Goal: Task Accomplishment & Management: Use online tool/utility

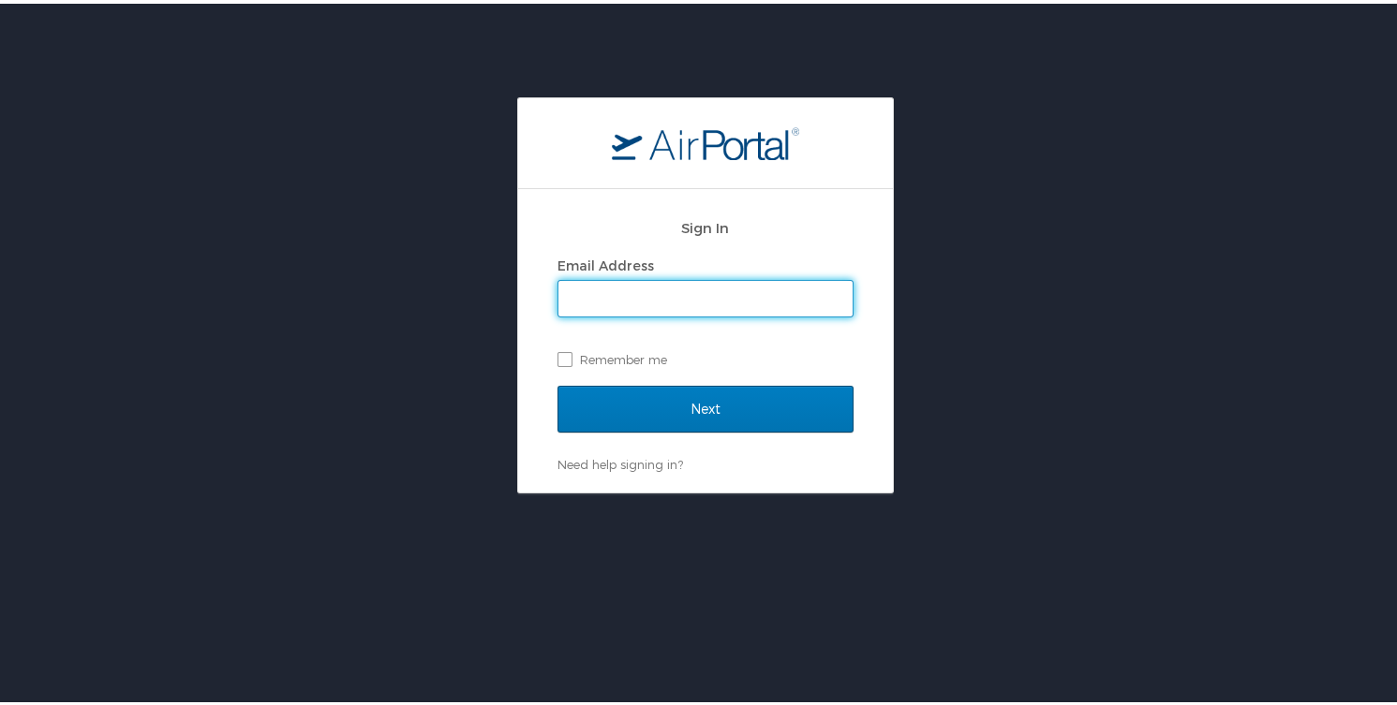
type input "cheryl.piro@cbtravel.com"
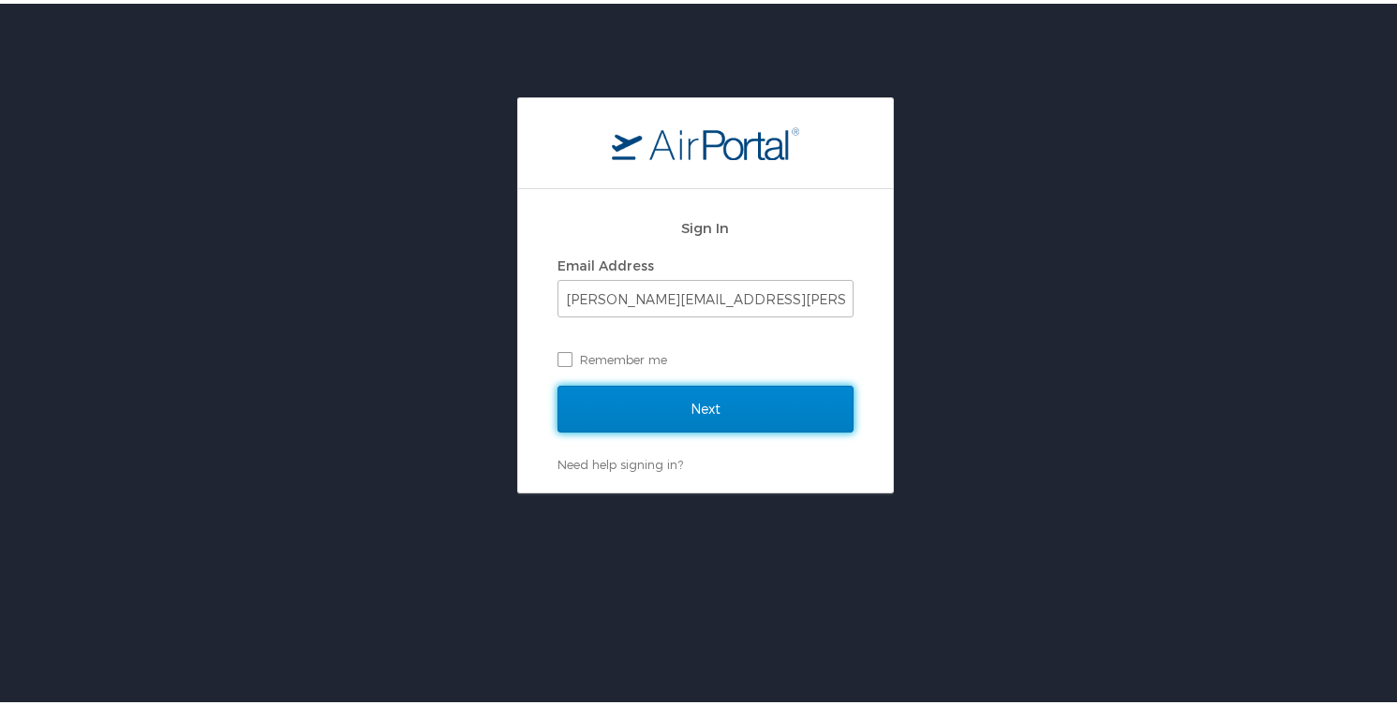
click at [729, 422] on input "Next" at bounding box center [705, 405] width 296 height 47
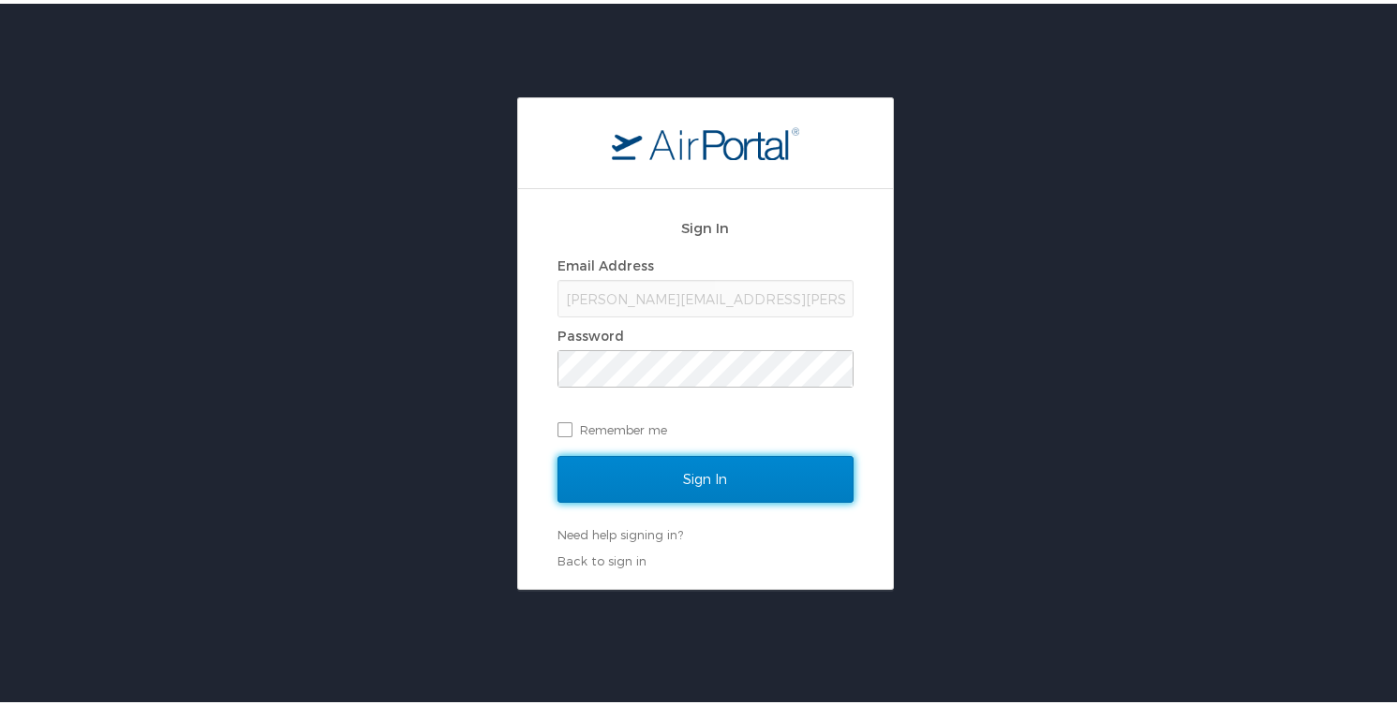
click at [711, 471] on input "Sign In" at bounding box center [705, 475] width 296 height 47
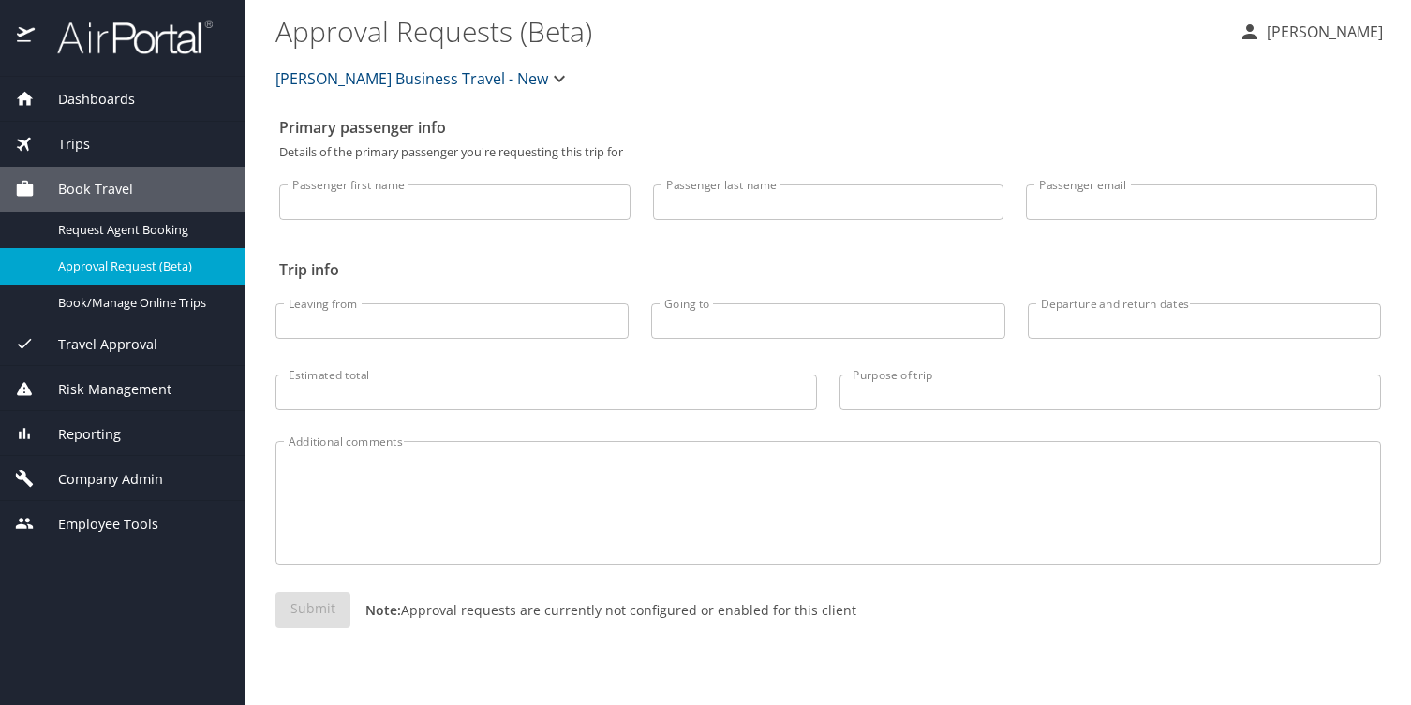
click at [54, 138] on span "Trips" at bounding box center [62, 144] width 55 height 21
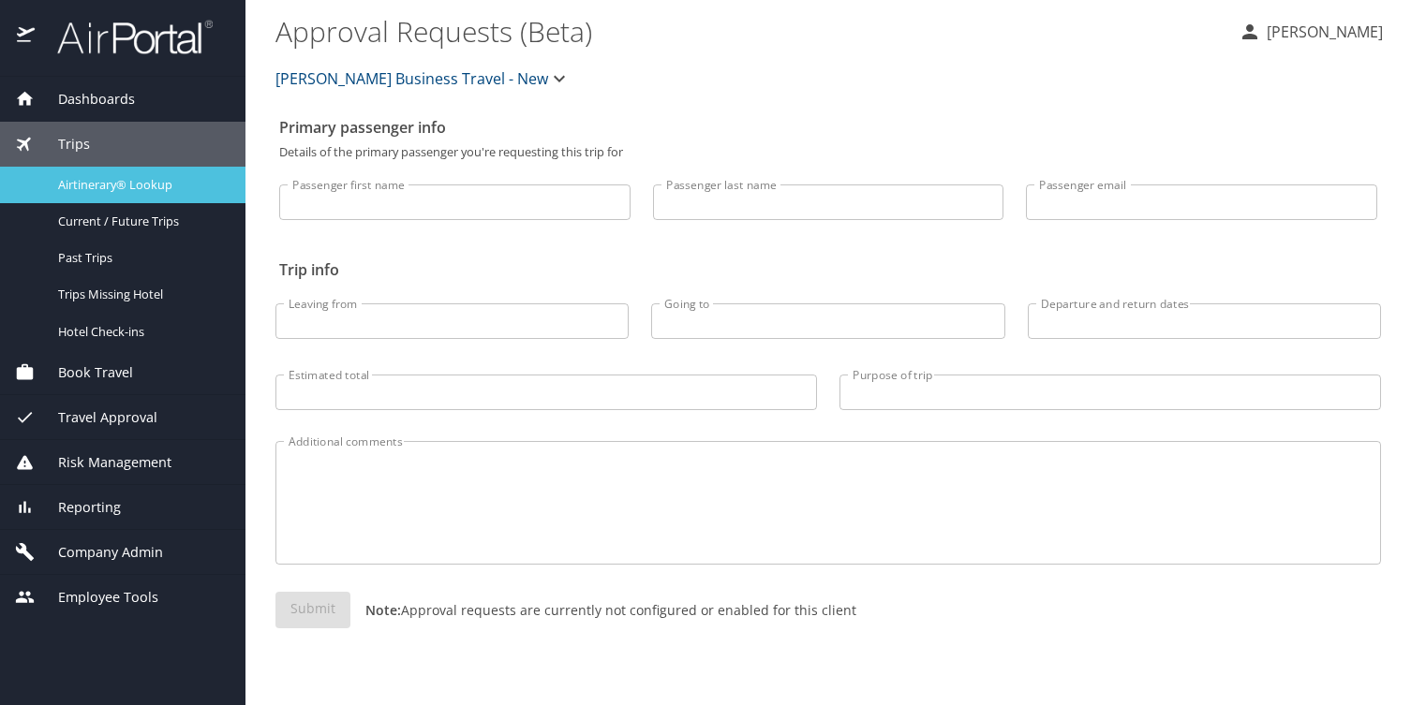
click at [126, 172] on link "Airtinerary® Lookup" at bounding box center [122, 185] width 245 height 37
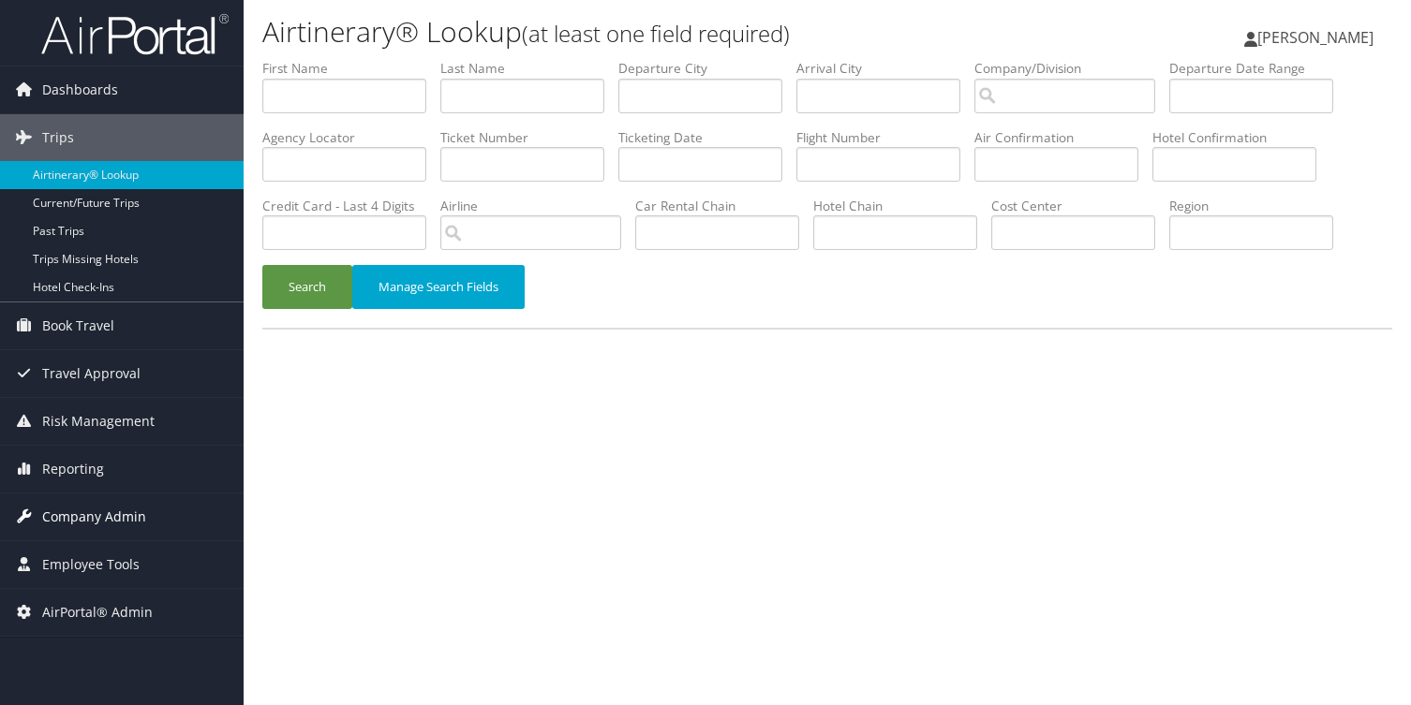
click at [89, 515] on span "Company Admin" at bounding box center [94, 517] width 104 height 47
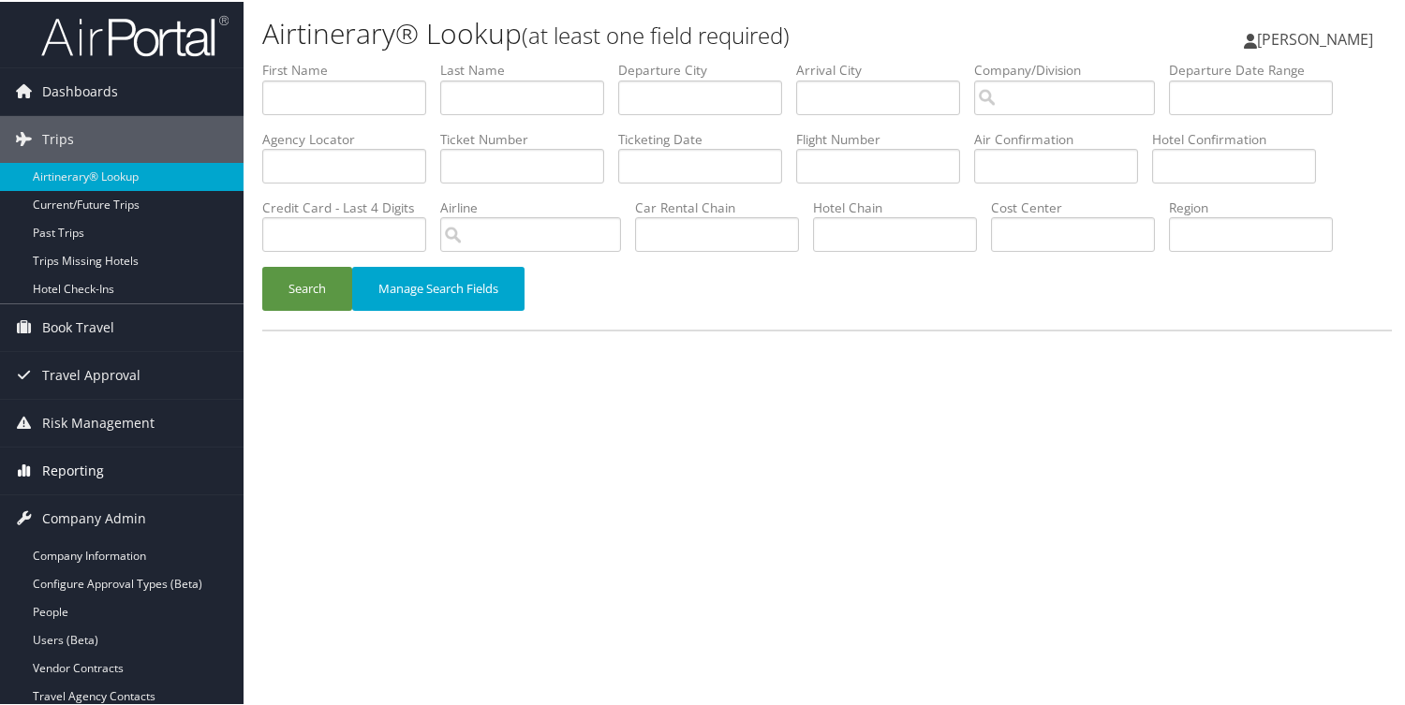
click at [70, 468] on span "Reporting" at bounding box center [73, 469] width 62 height 47
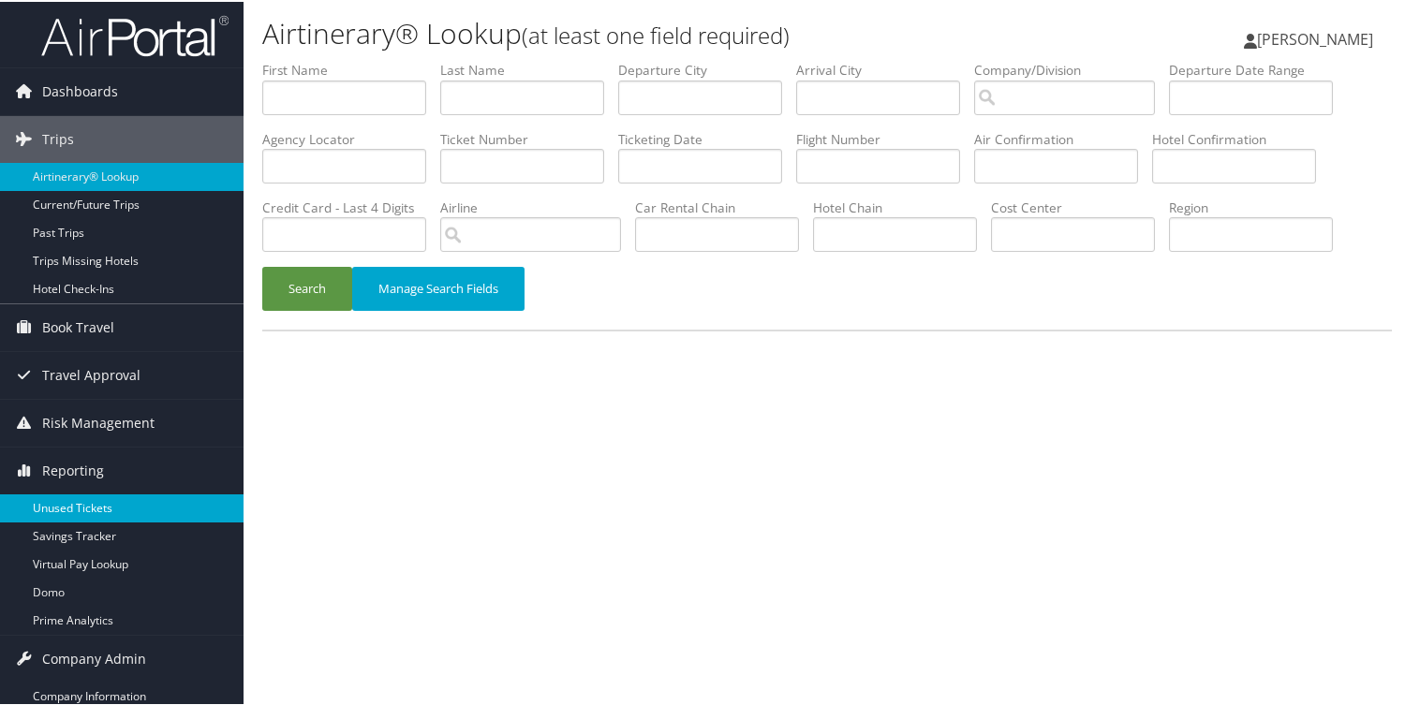
click at [106, 513] on link "Unused Tickets" at bounding box center [122, 507] width 244 height 28
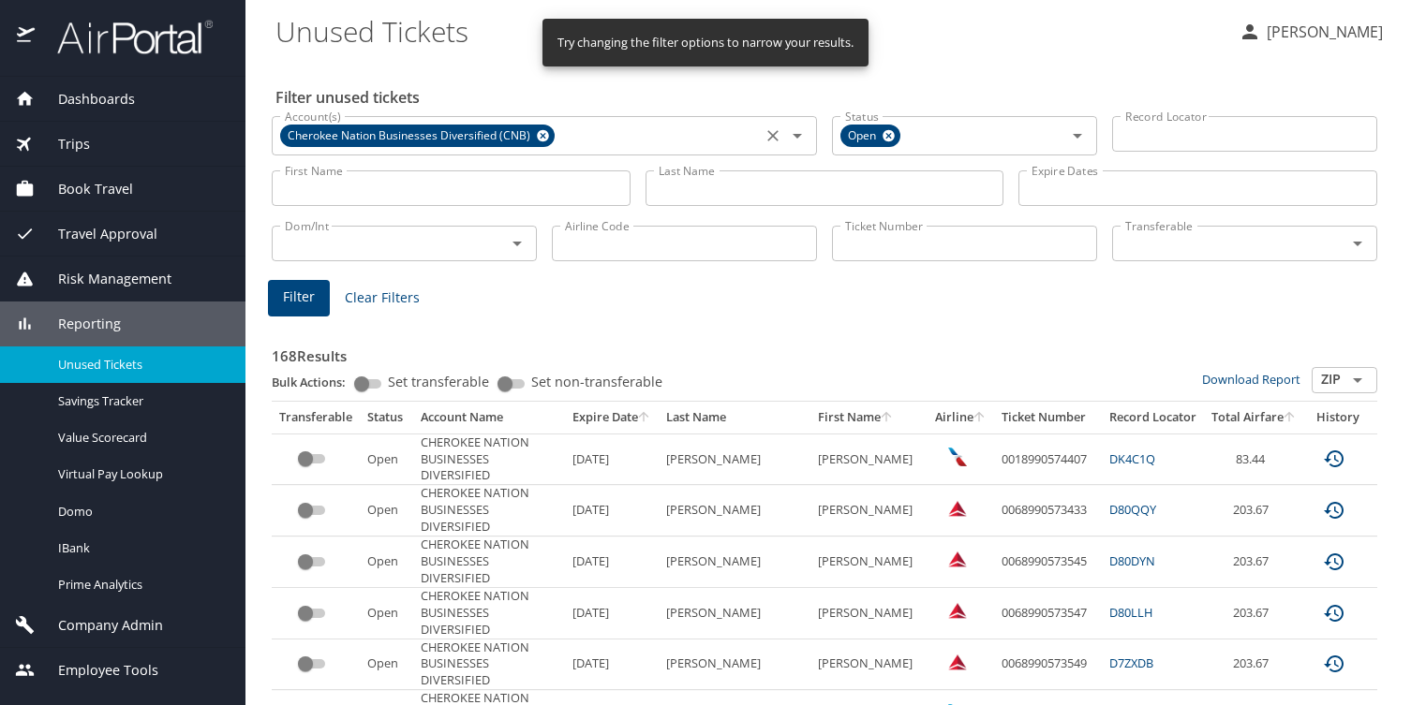
click at [536, 126] on icon at bounding box center [543, 136] width 14 height 21
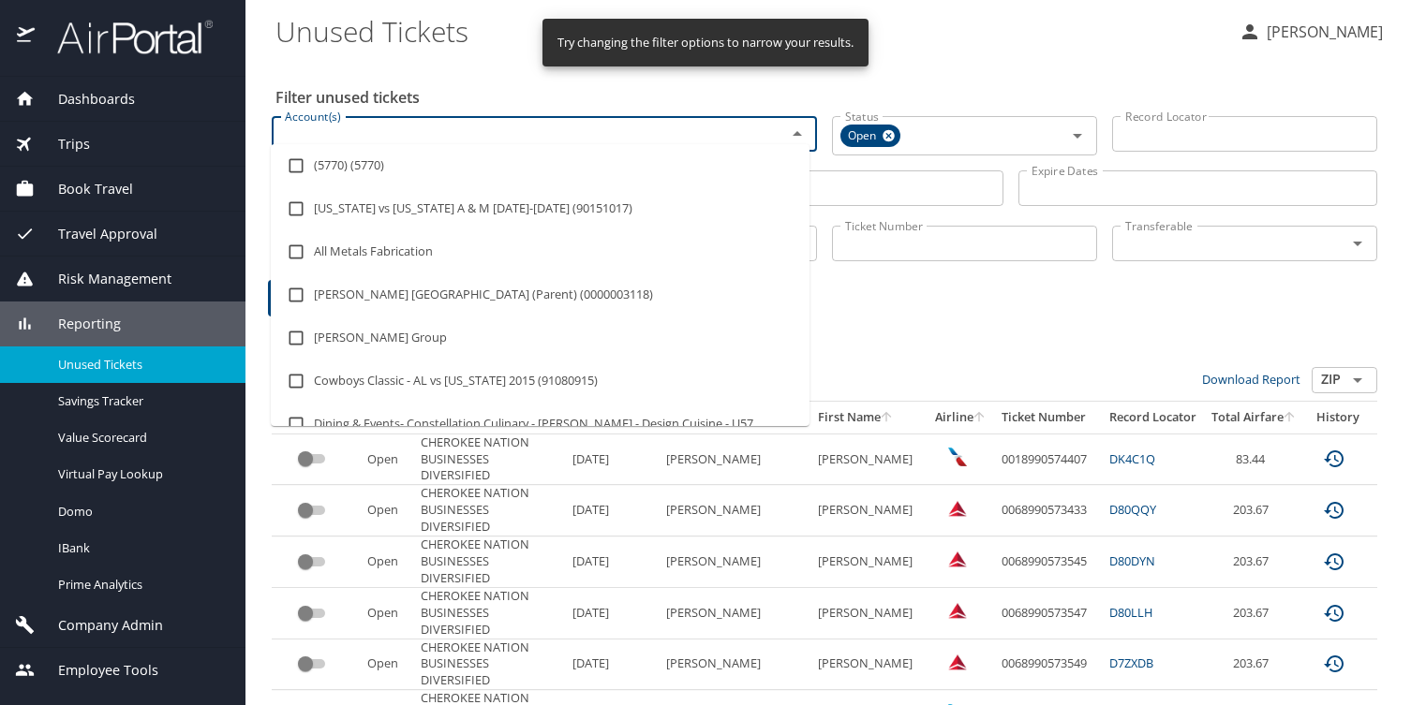
click at [434, 126] on input "Account(s)" at bounding box center [516, 134] width 479 height 24
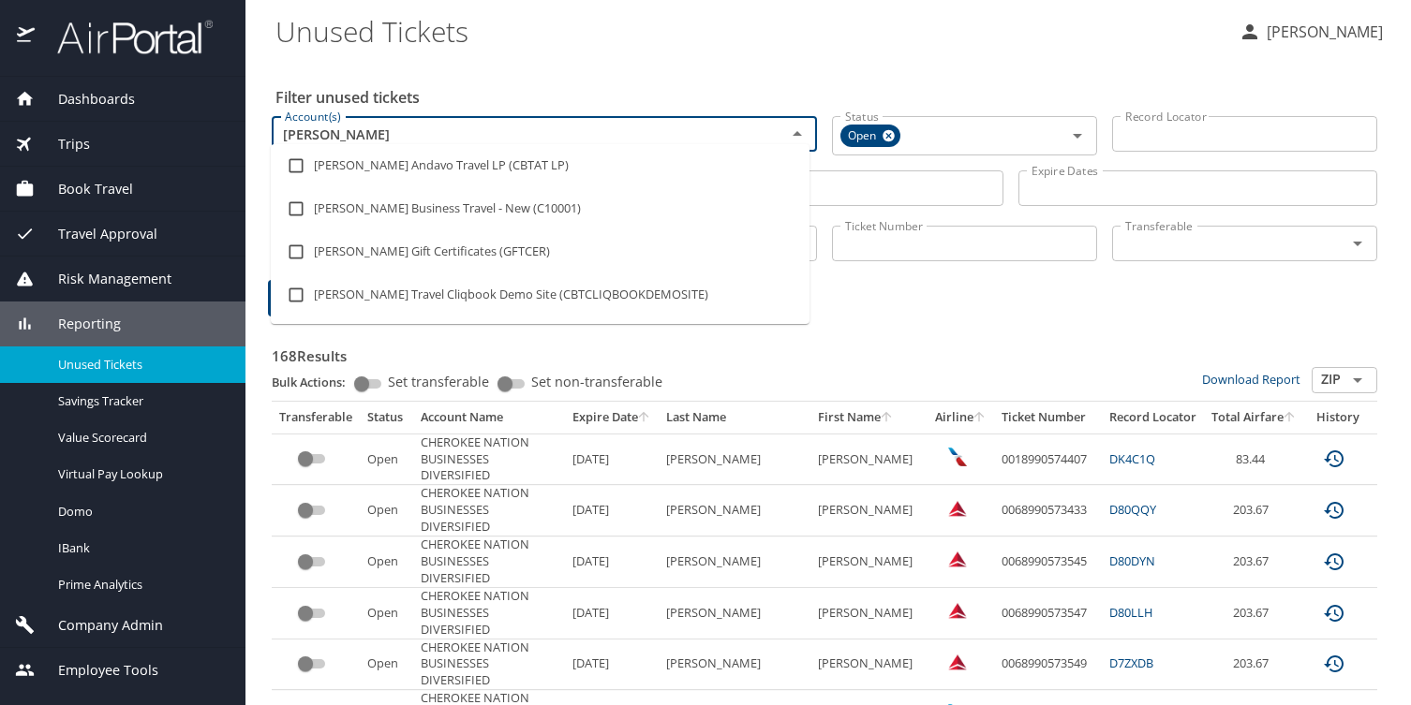
type input "christopherson"
click at [426, 196] on li "Christopherson Business Travel - New (C10001)" at bounding box center [540, 208] width 539 height 43
checkbox input "true"
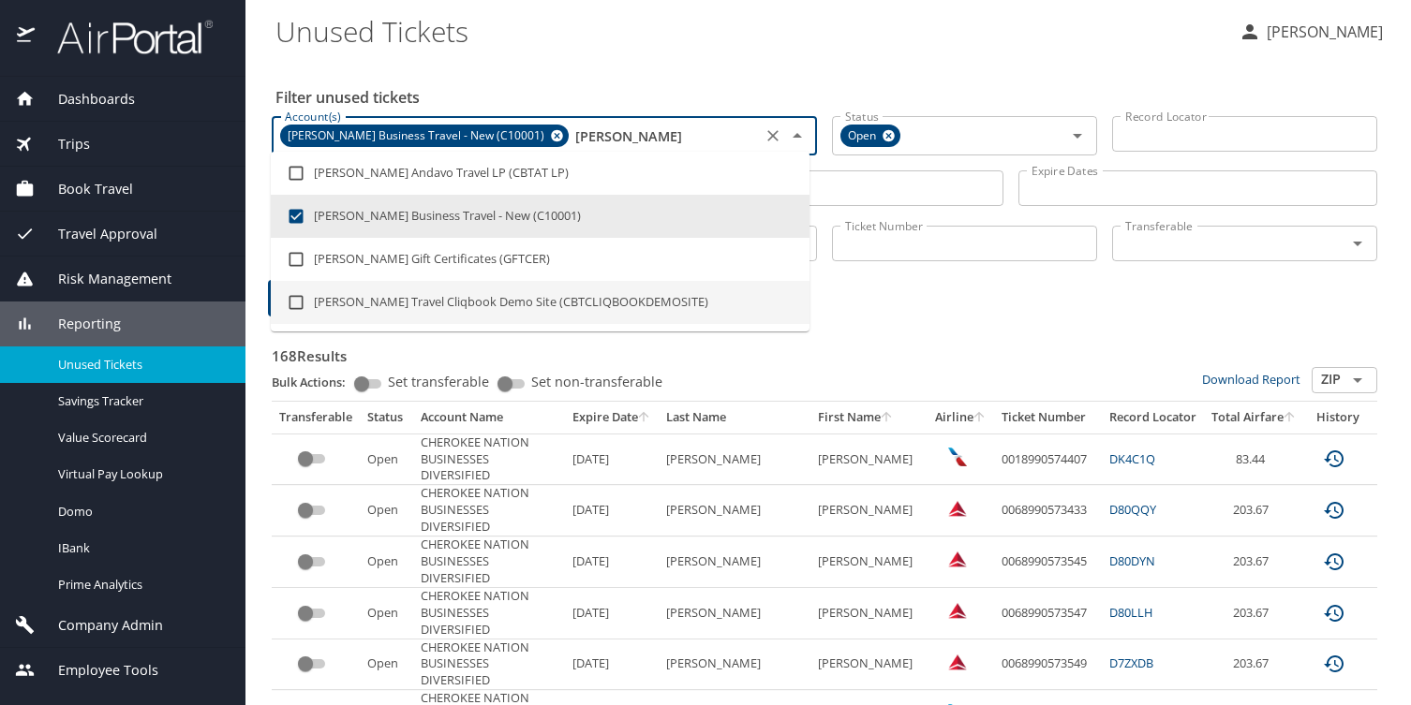
type input "christopherson"
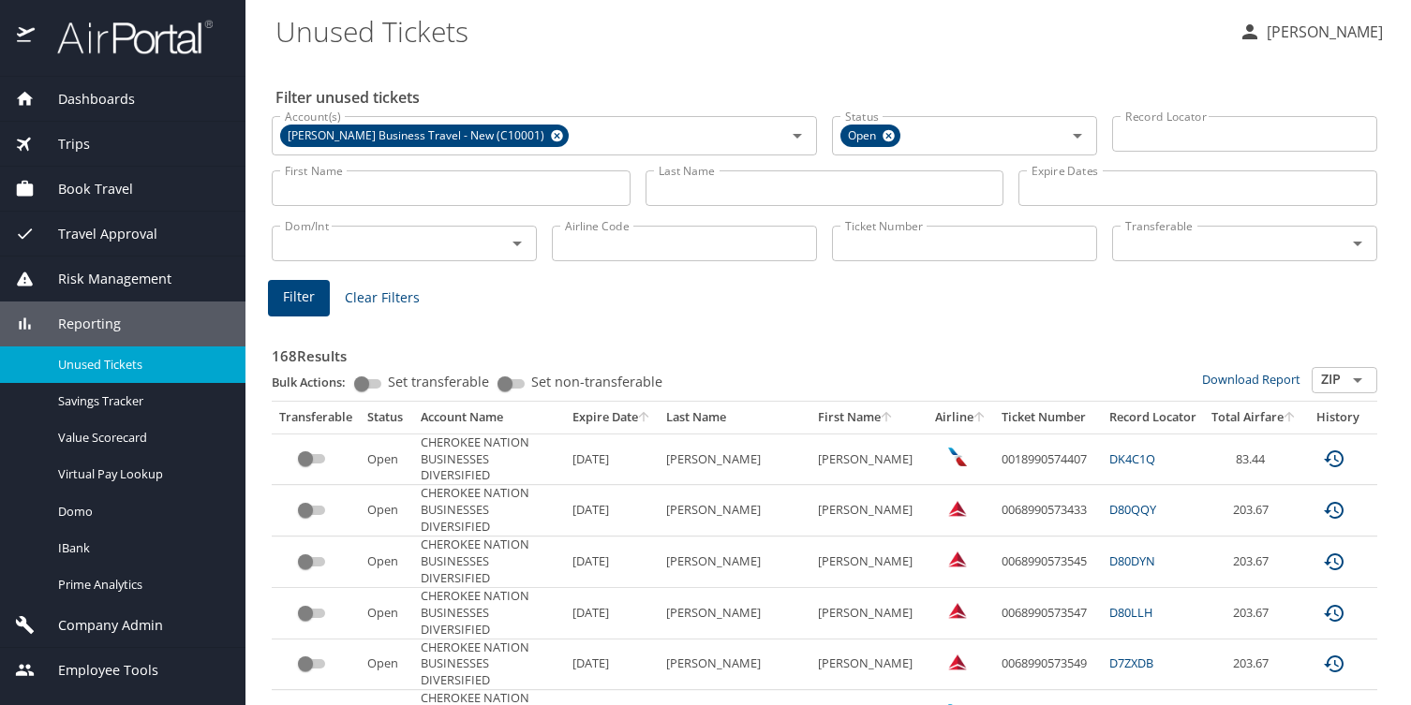
click at [314, 280] on button "Filter" at bounding box center [299, 298] width 62 height 37
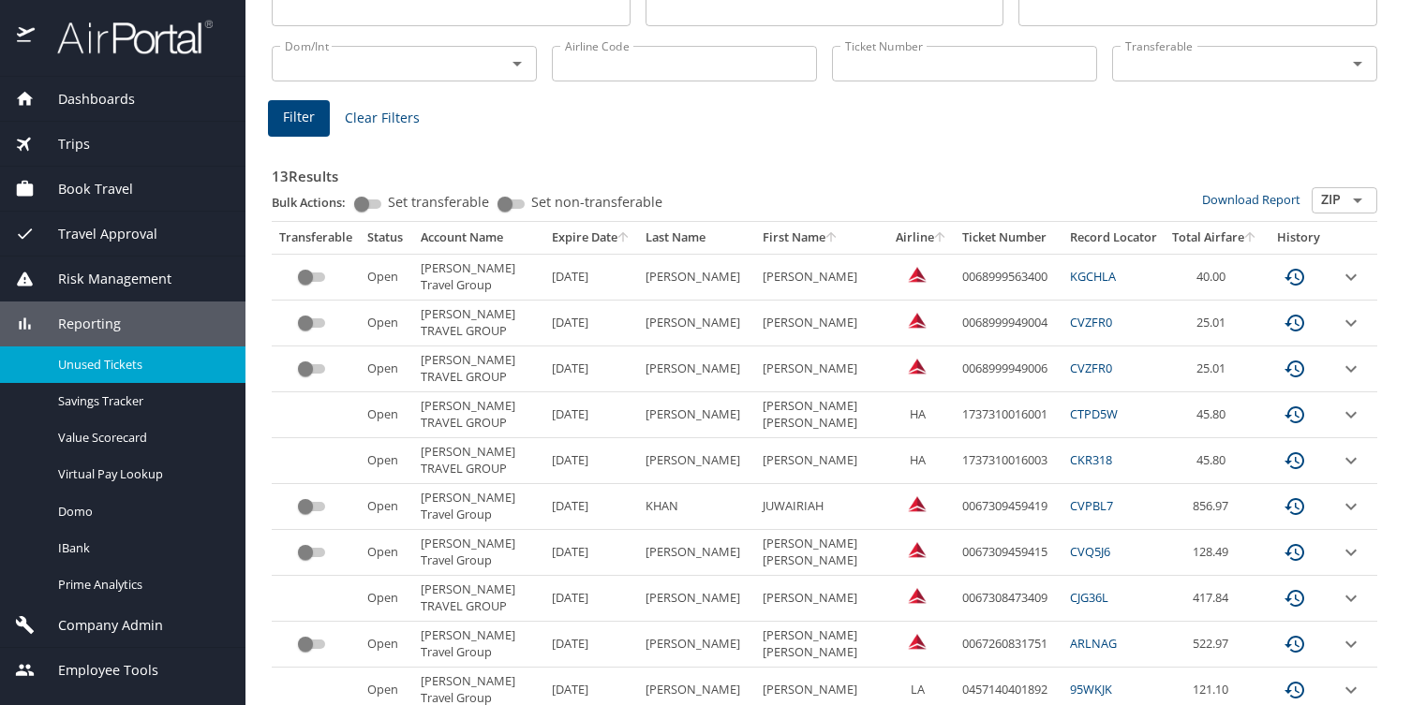
scroll to position [274, 0]
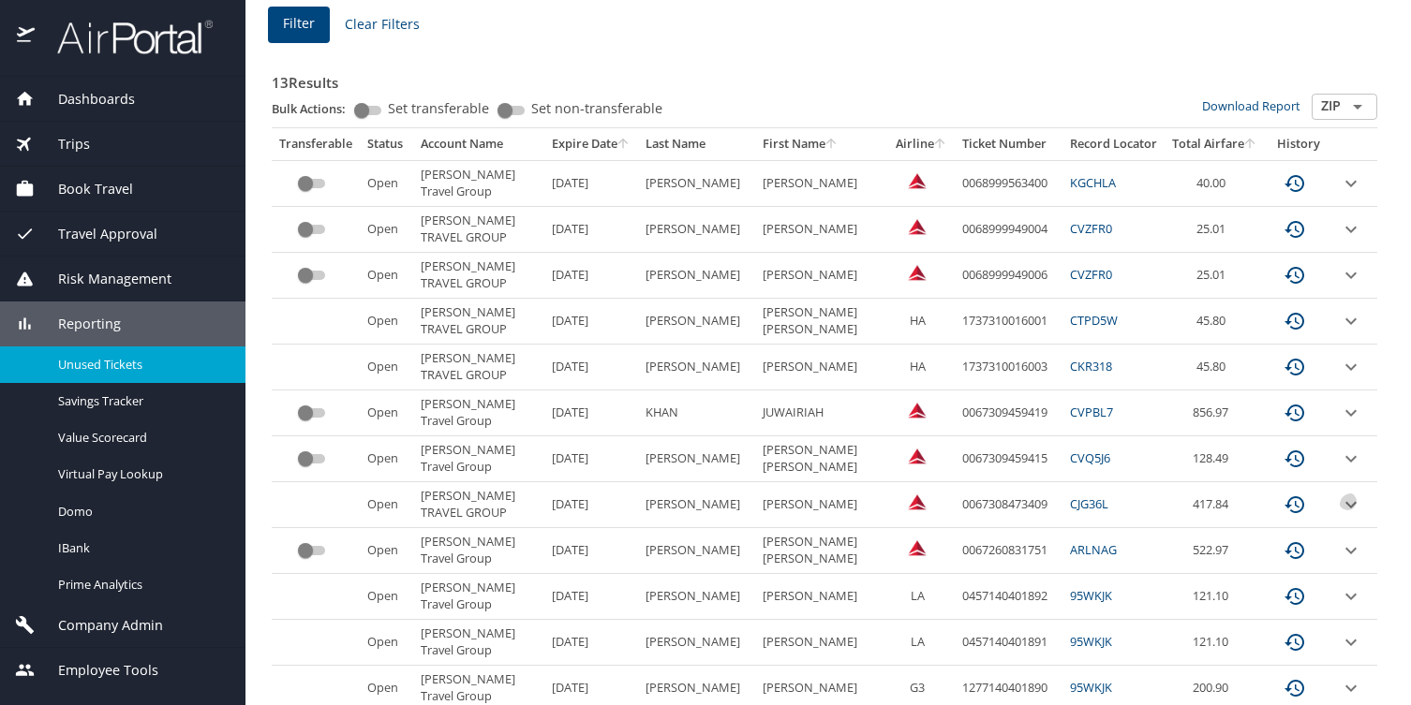
click at [1340, 494] on icon "expand row" at bounding box center [1351, 505] width 22 height 22
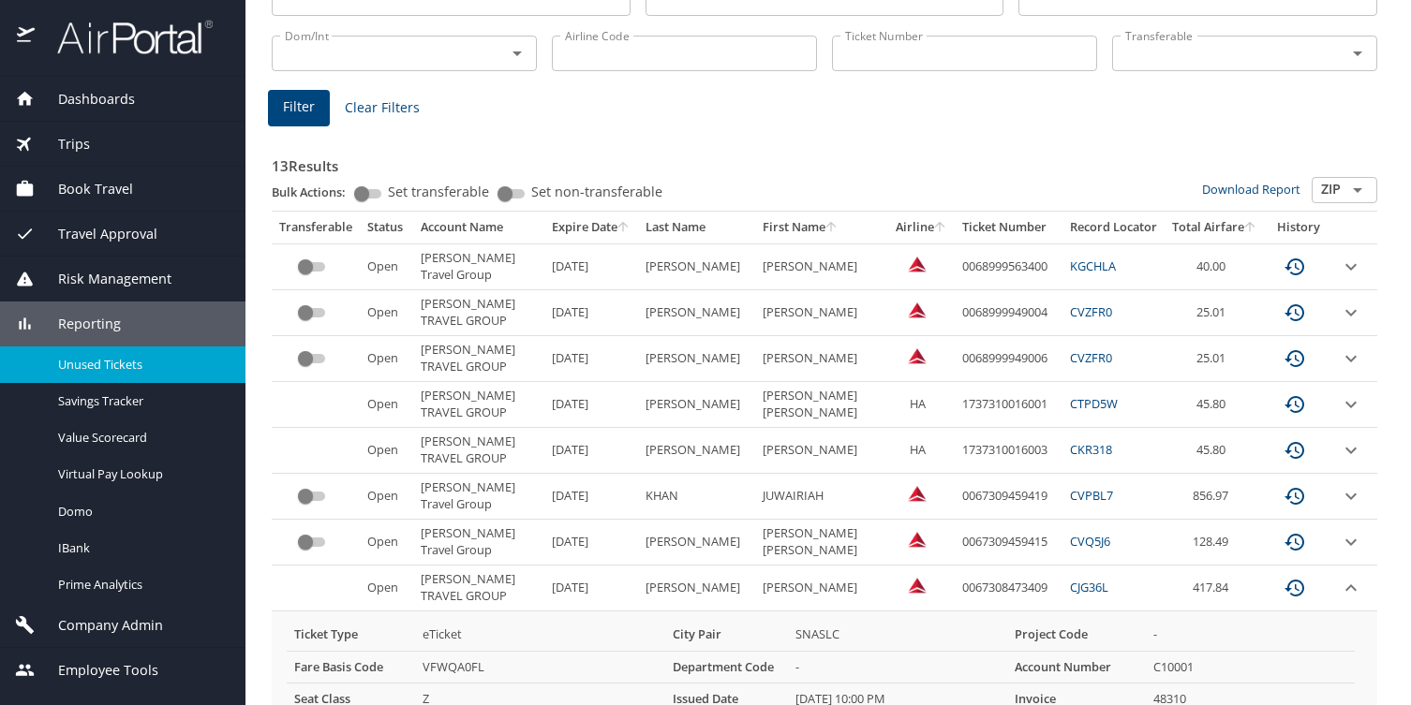
scroll to position [86, 0]
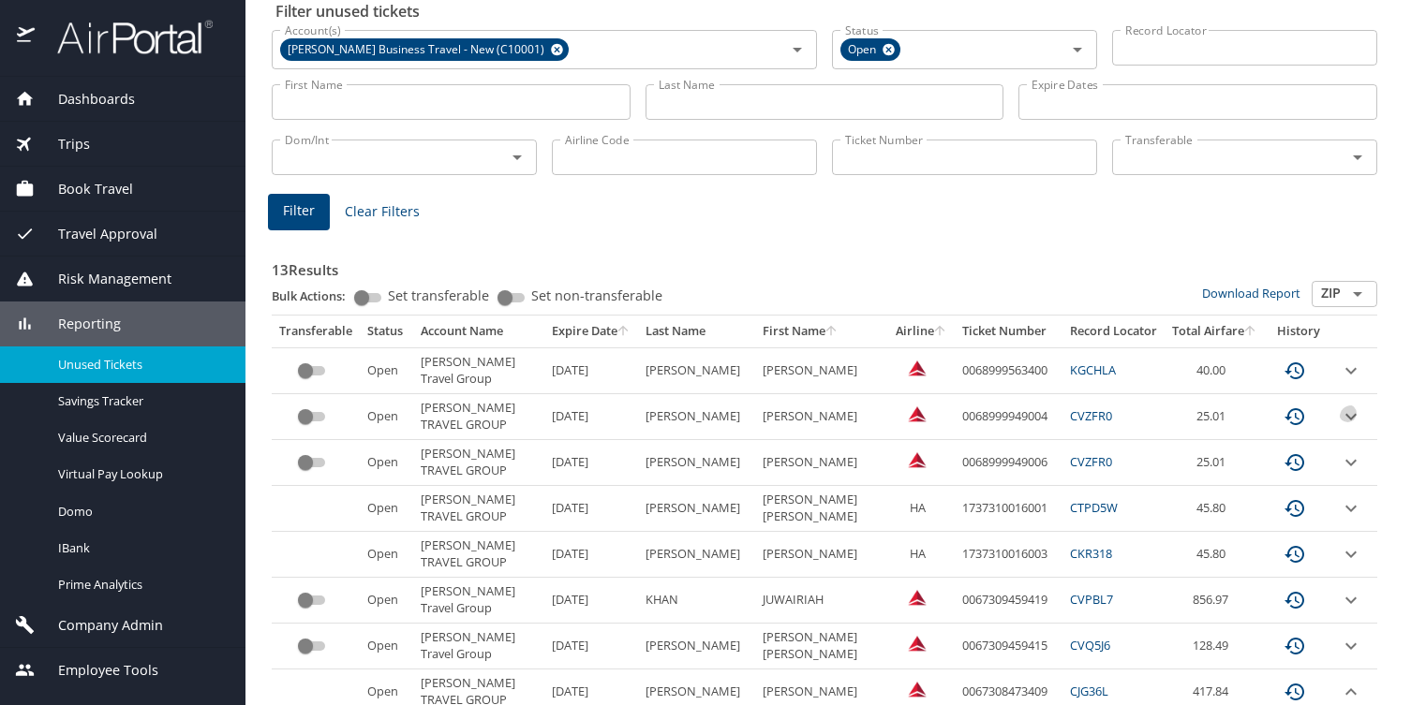
click at [1340, 406] on icon "expand row" at bounding box center [1351, 417] width 22 height 22
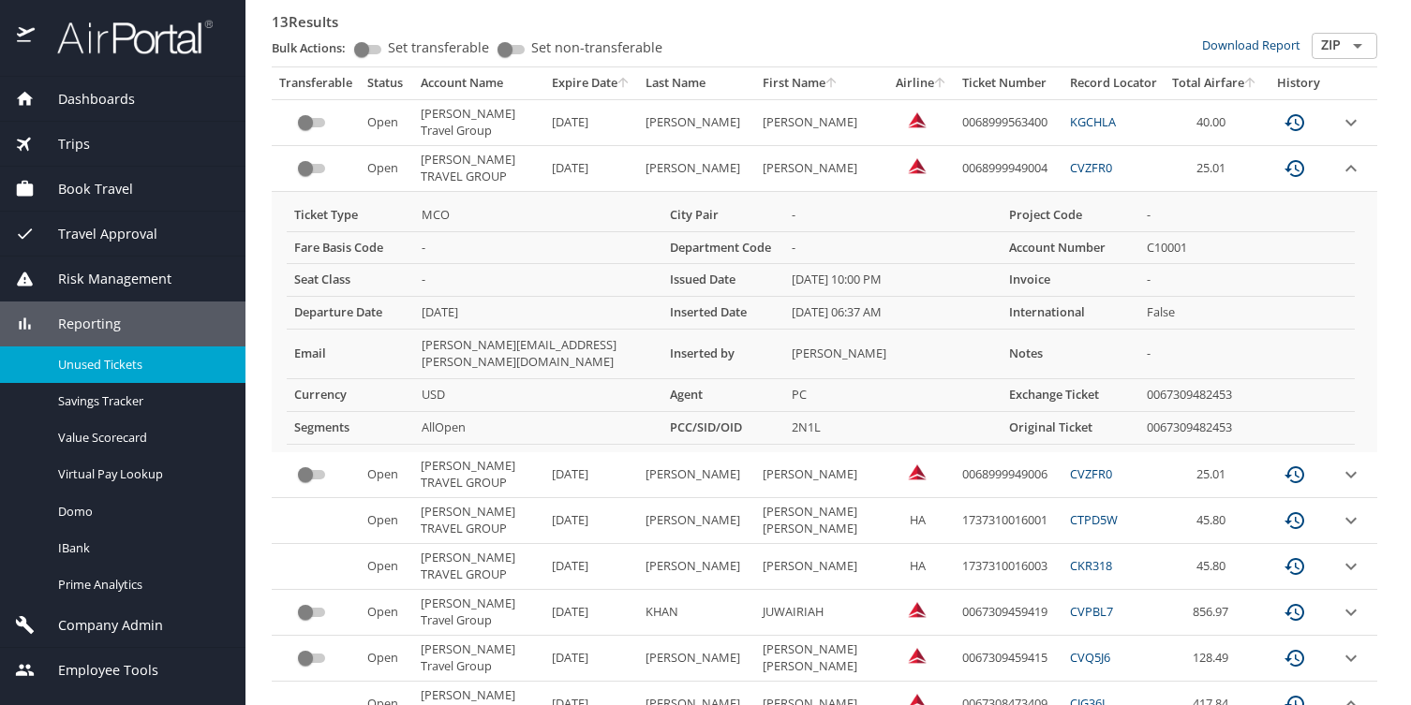
scroll to position [367, 0]
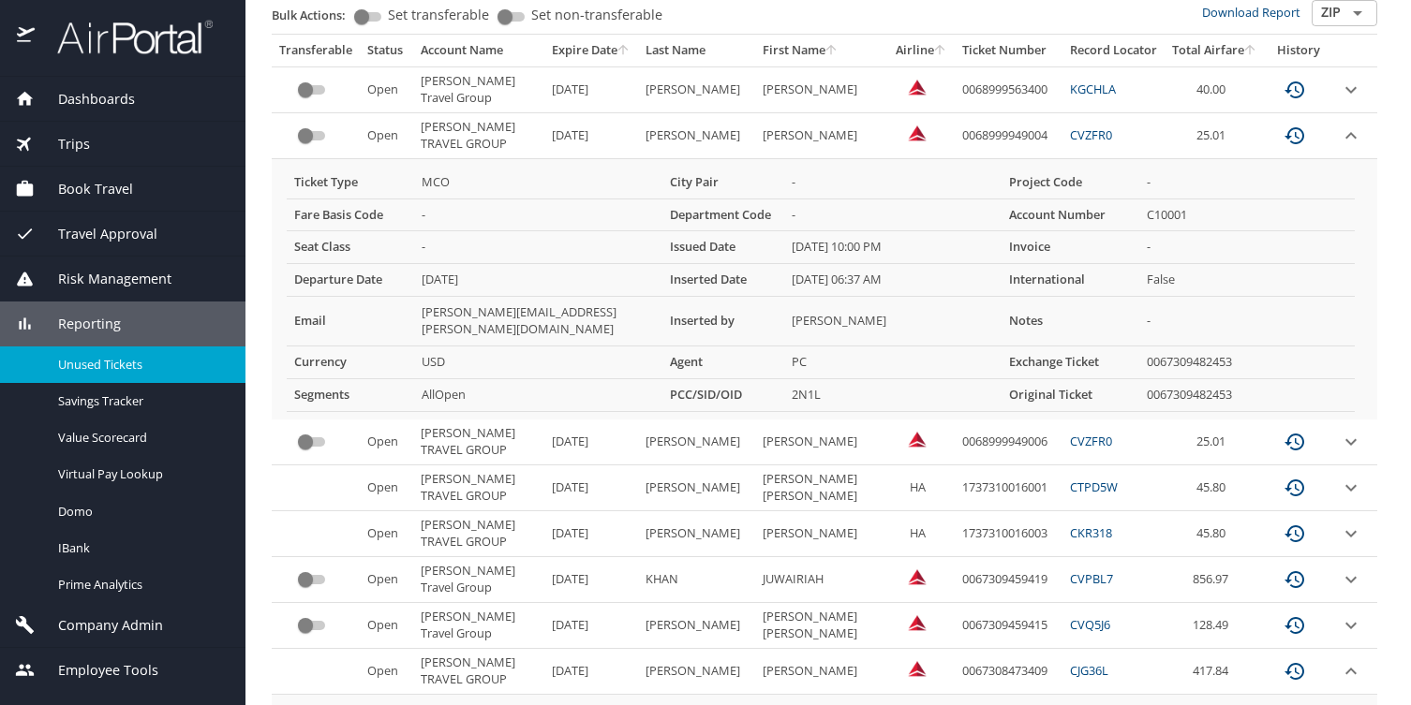
click at [1333, 466] on td "custom pagination table" at bounding box center [1354, 489] width 45 height 46
click at [1345, 438] on icon "expand row" at bounding box center [1350, 441] width 11 height 7
